Goal: Information Seeking & Learning: Learn about a topic

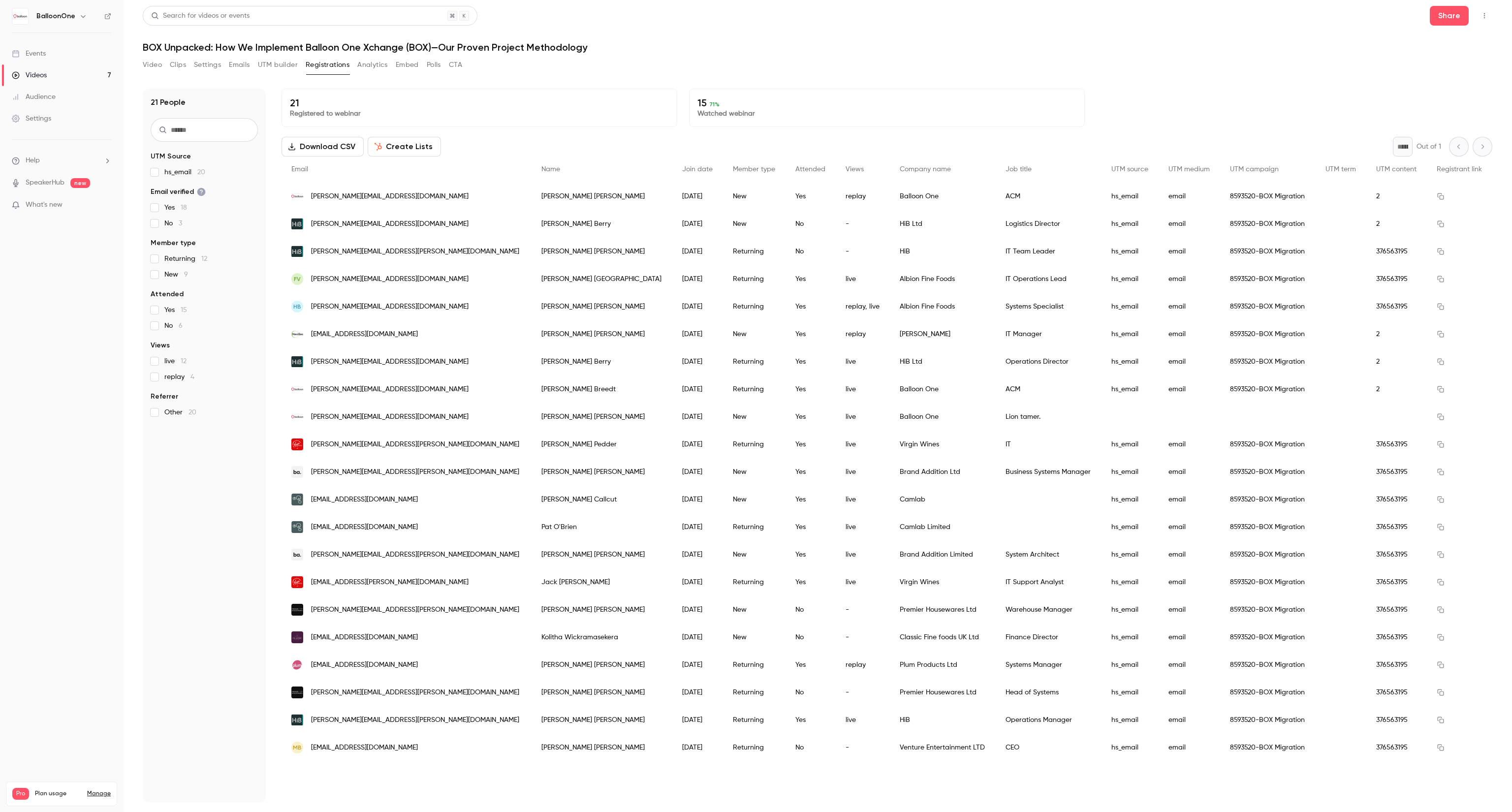
click at [39, 77] on div "Videos" at bounding box center [29, 75] width 35 height 10
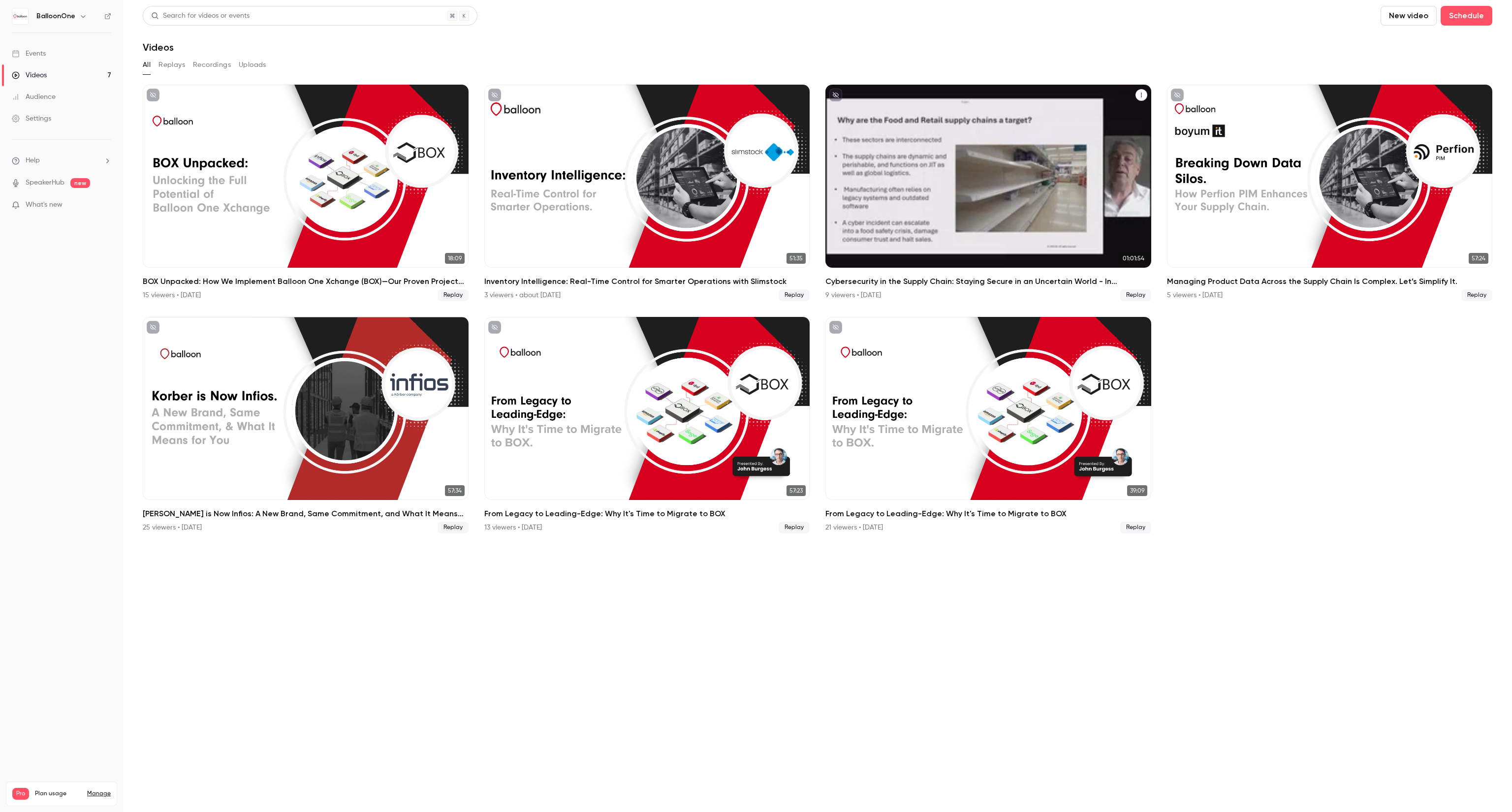
click at [916, 286] on h2 "Cybersecurity in the Supply Chain: Staying Secure in an Uncertain World - In pa…" at bounding box center [988, 282] width 326 height 12
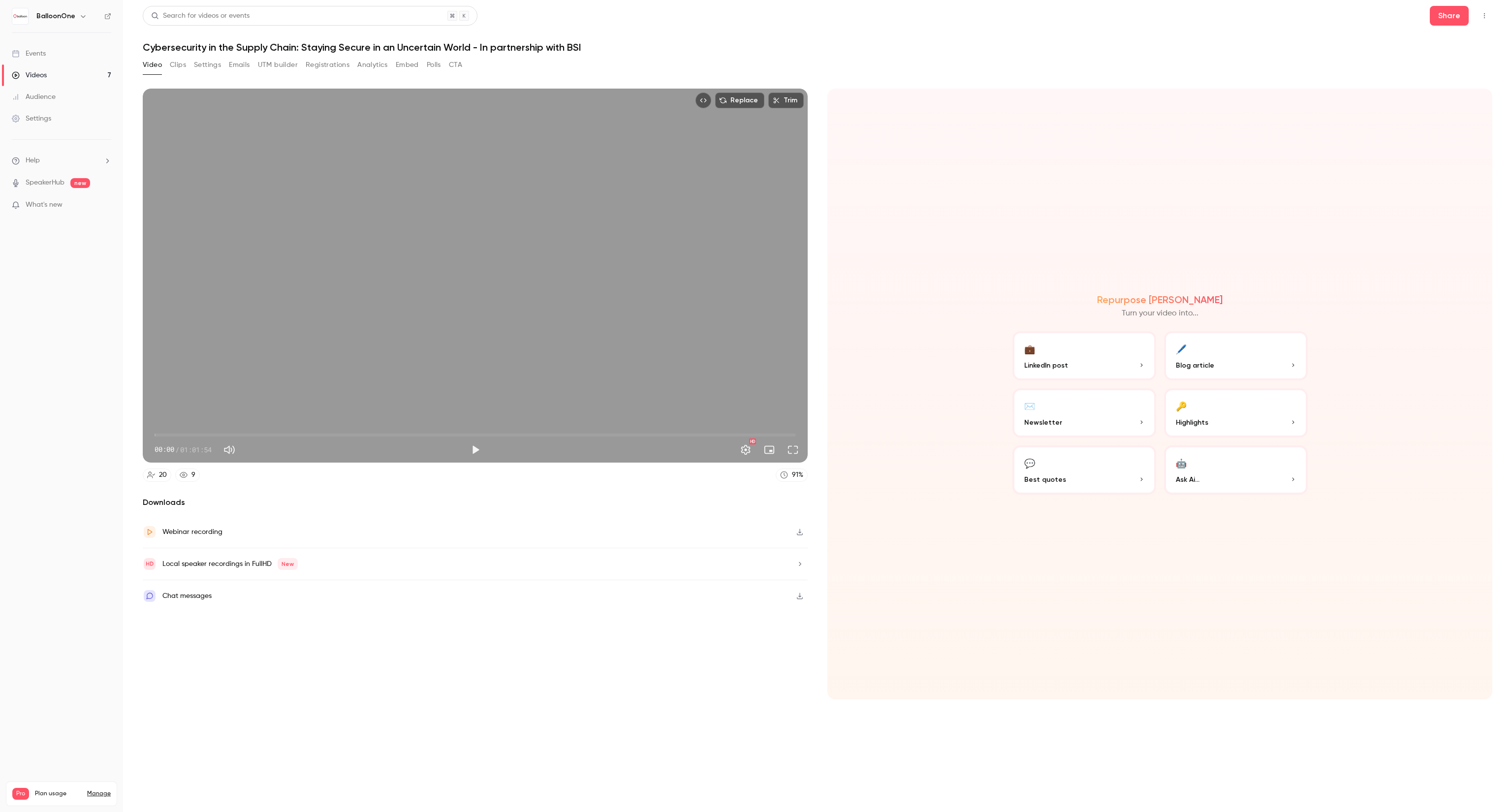
click at [331, 70] on button "Registrations" at bounding box center [328, 65] width 44 height 16
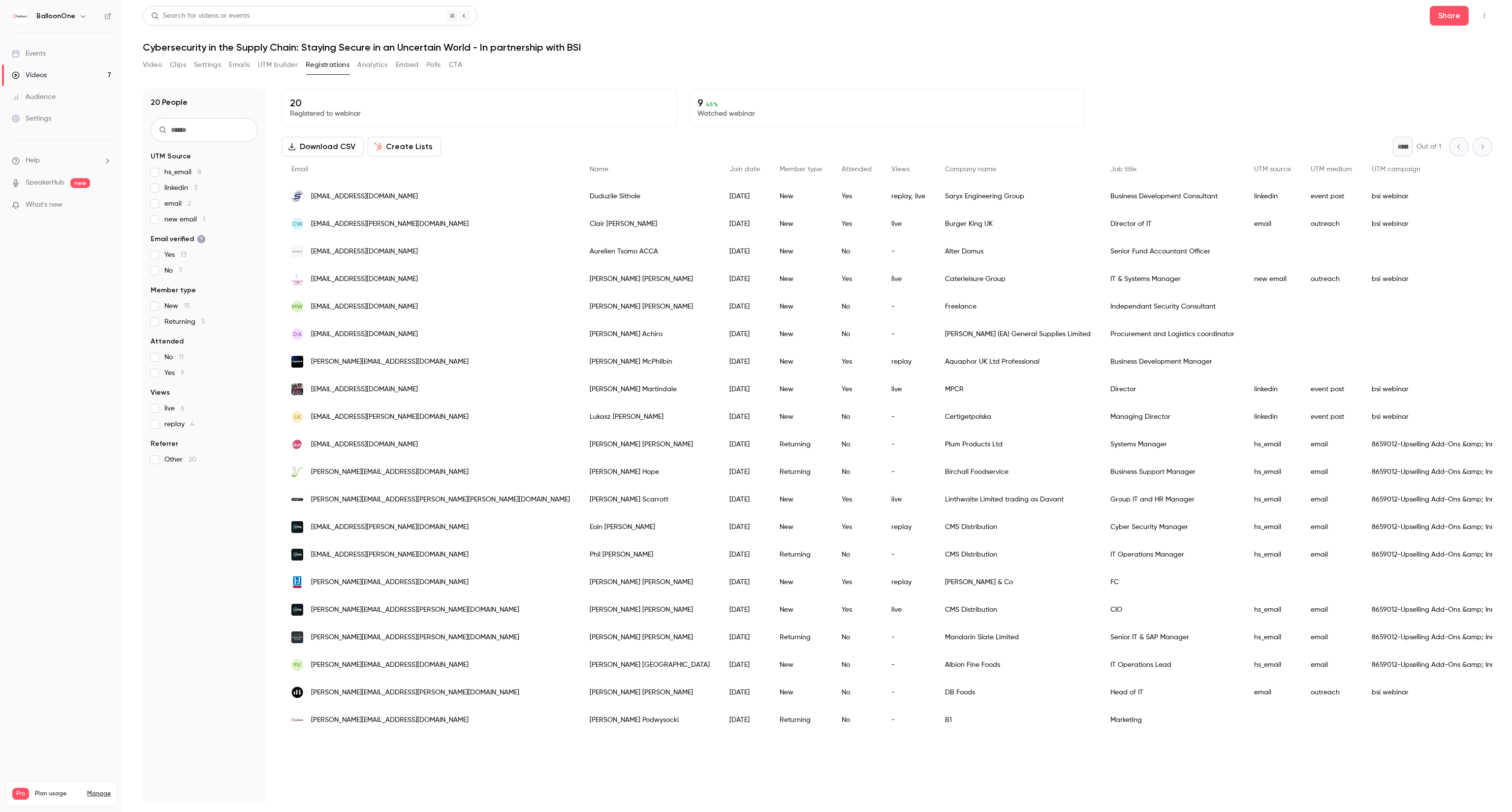
click at [25, 79] on div "Videos" at bounding box center [29, 75] width 35 height 10
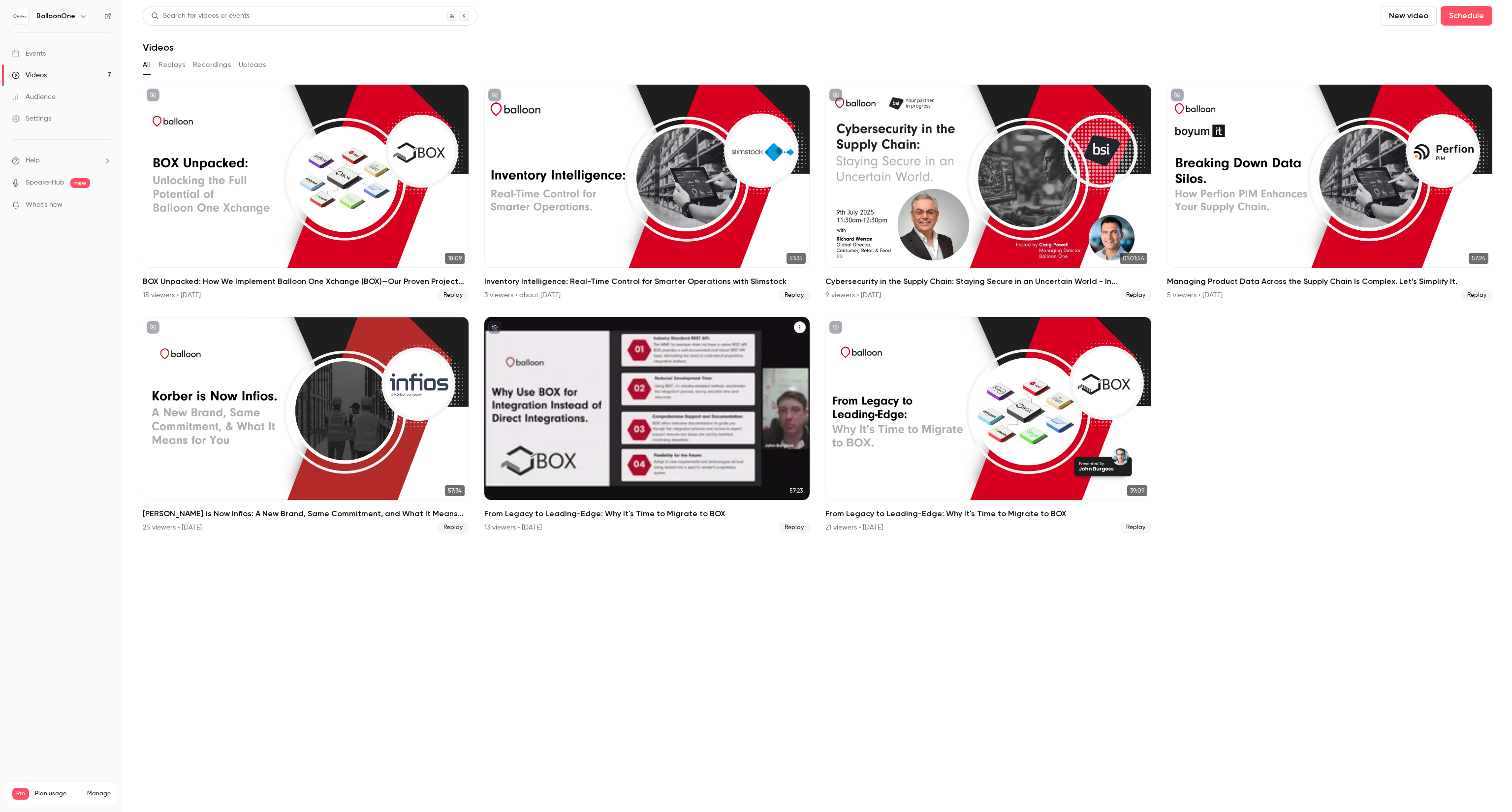
click at [636, 522] on div "13 viewers • [DATE] Replay" at bounding box center [647, 527] width 326 height 12
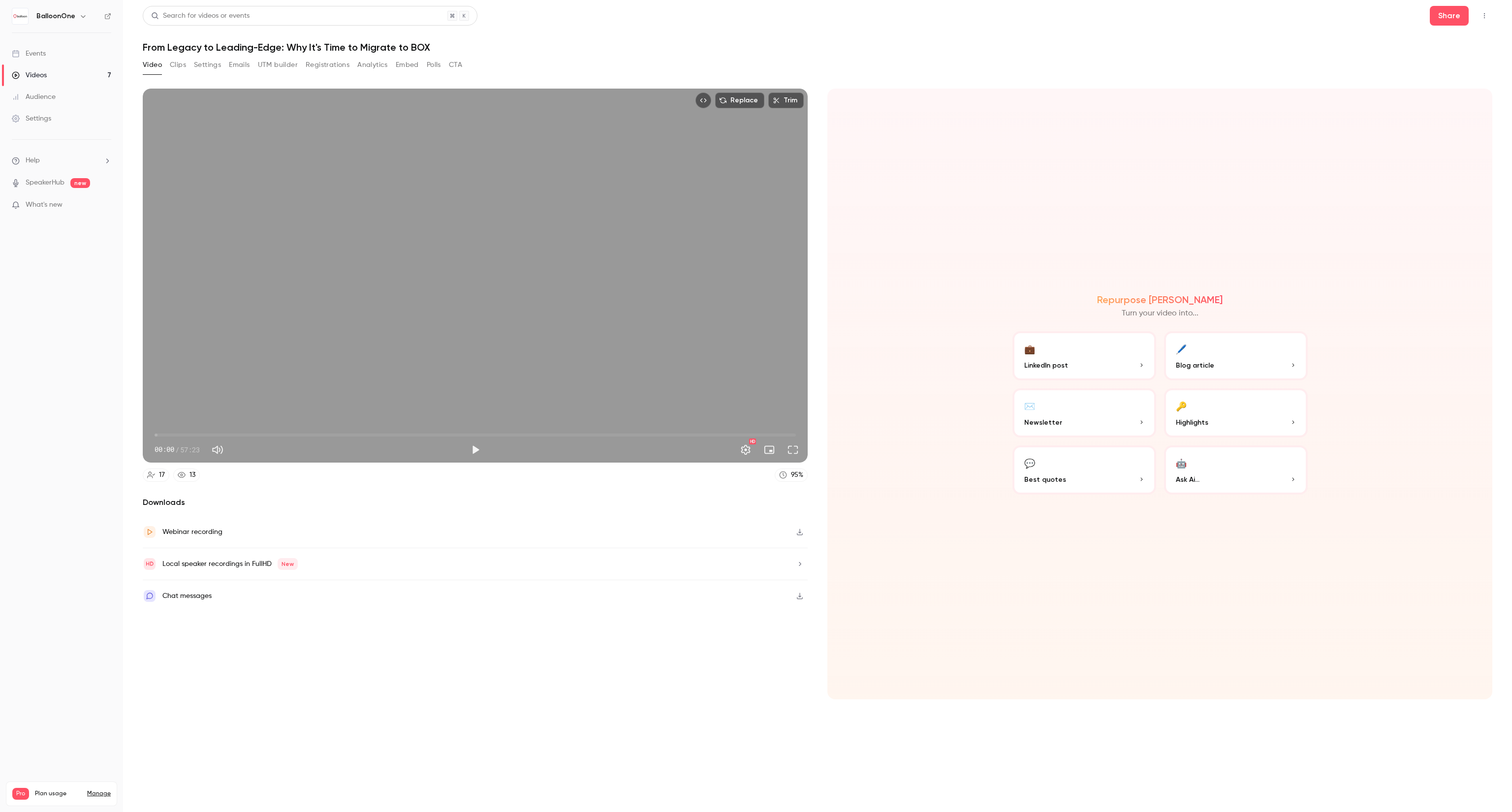
click at [325, 76] on div "Video Clips Settings Emails UTM builder Registrations Analytics Embed Polls CTA" at bounding box center [302, 67] width 319 height 20
click at [325, 70] on button "Registrations" at bounding box center [328, 65] width 44 height 16
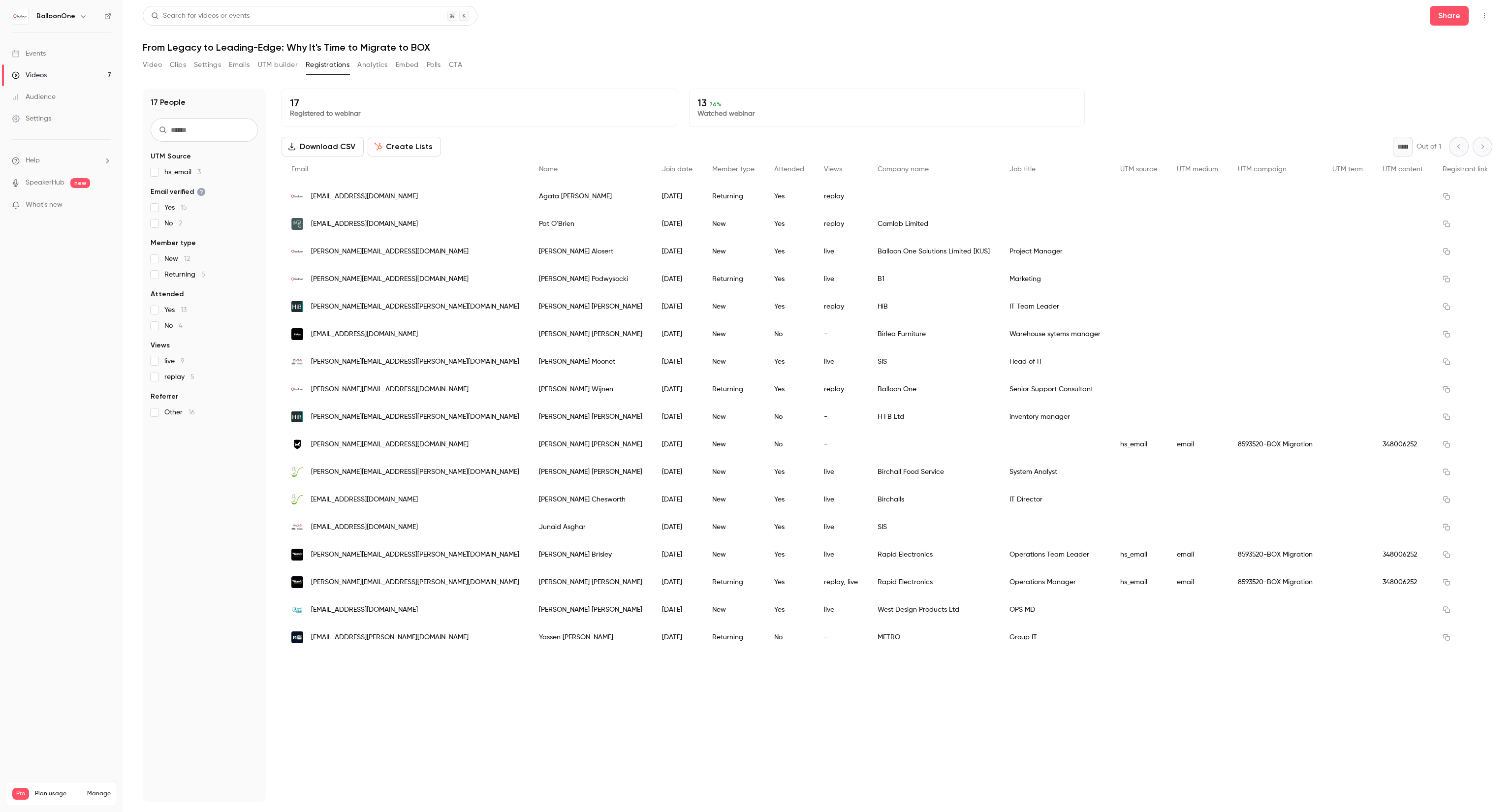
click at [330, 80] on div "17 People UTM Source hs_email 3 Email verified Yes 15 No 2 Member type New 12 R…" at bounding box center [817, 439] width 1349 height 725
click at [325, 73] on div "Video Clips Settings Emails UTM builder Registrations Analytics Embed Polls CTA" at bounding box center [302, 67] width 319 height 20
click at [323, 72] on button "Registrations" at bounding box center [328, 65] width 44 height 16
click at [317, 63] on button "Registrations" at bounding box center [328, 65] width 44 height 16
